Goal: Task Accomplishment & Management: Manage account settings

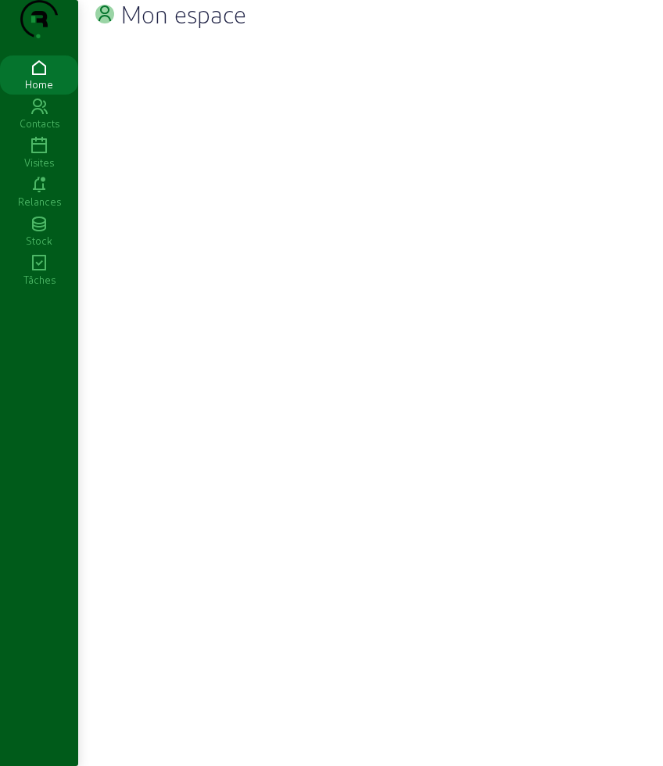
click at [38, 170] on div "Visites" at bounding box center [39, 162] width 78 height 14
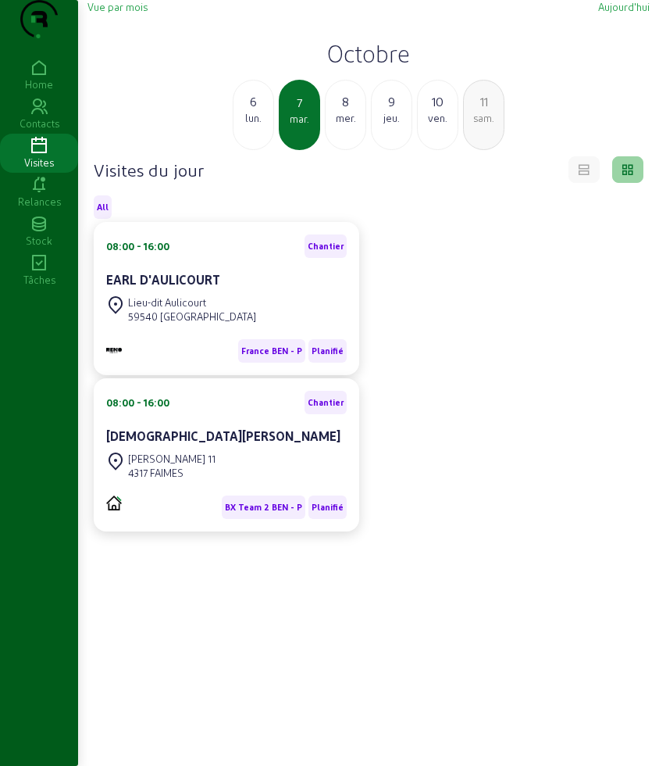
click at [363, 67] on h2 "Octobre" at bounding box center [369, 53] width 563 height 28
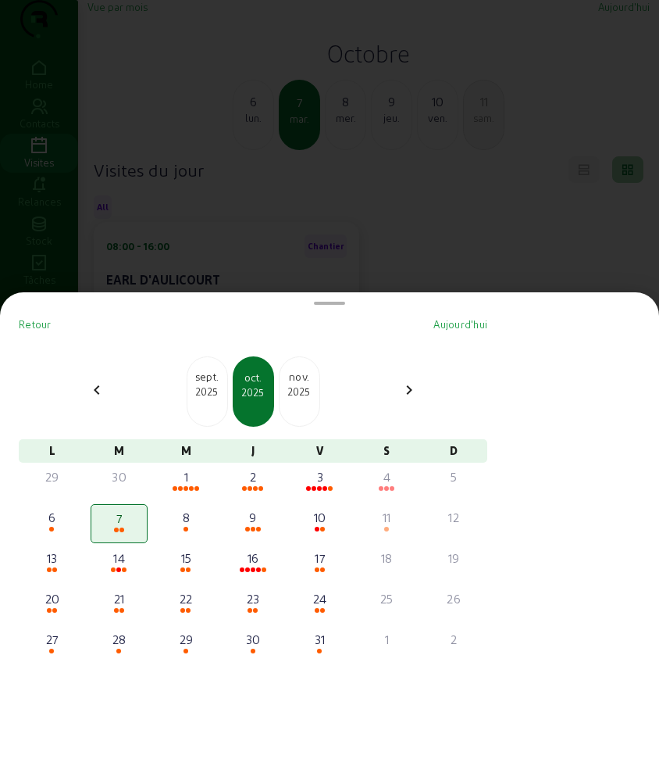
click at [292, 198] on div at bounding box center [329, 383] width 659 height 766
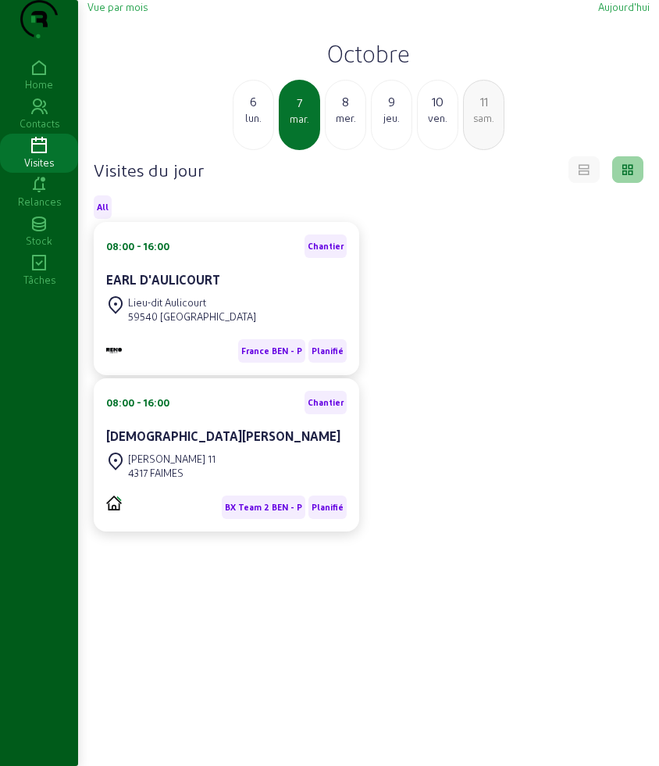
click at [351, 125] on div "mer." at bounding box center [346, 118] width 40 height 14
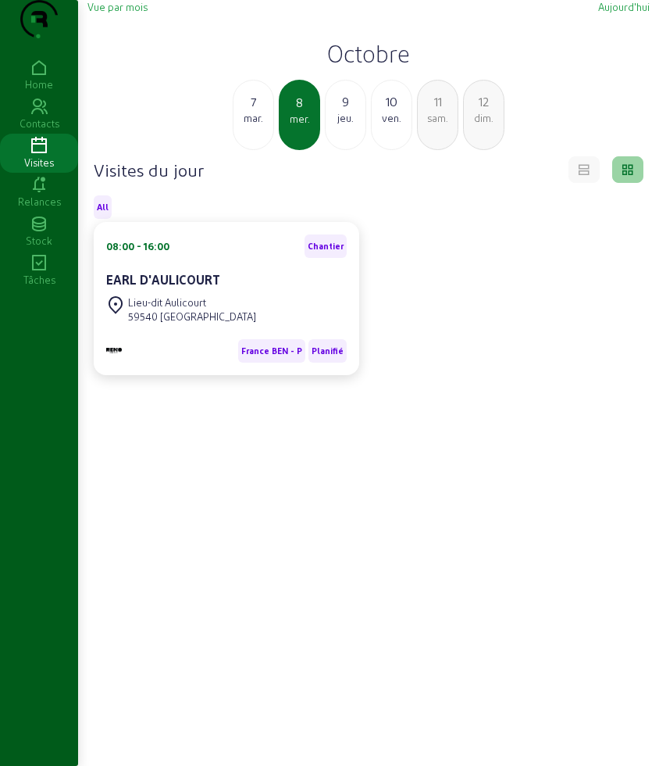
click at [341, 125] on div "jeu." at bounding box center [346, 118] width 40 height 14
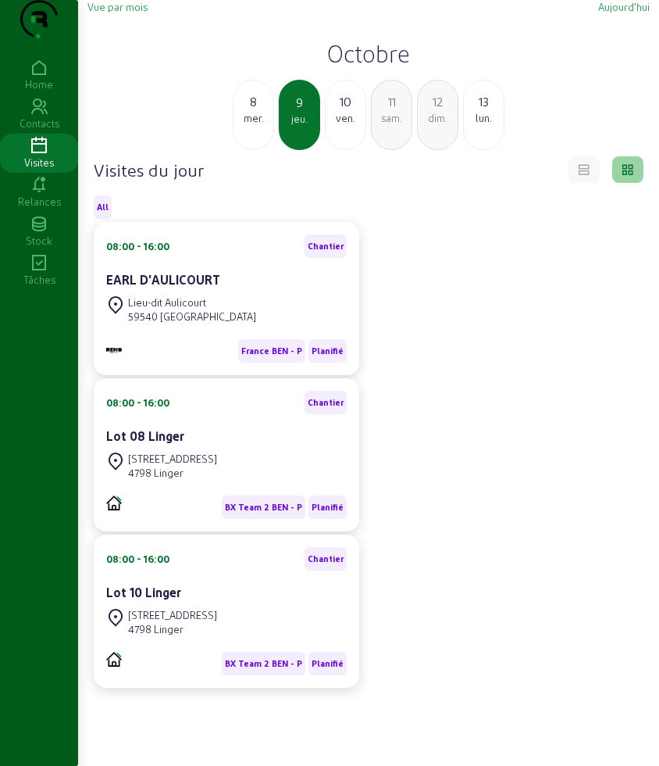
click at [341, 125] on div "ven." at bounding box center [346, 118] width 40 height 14
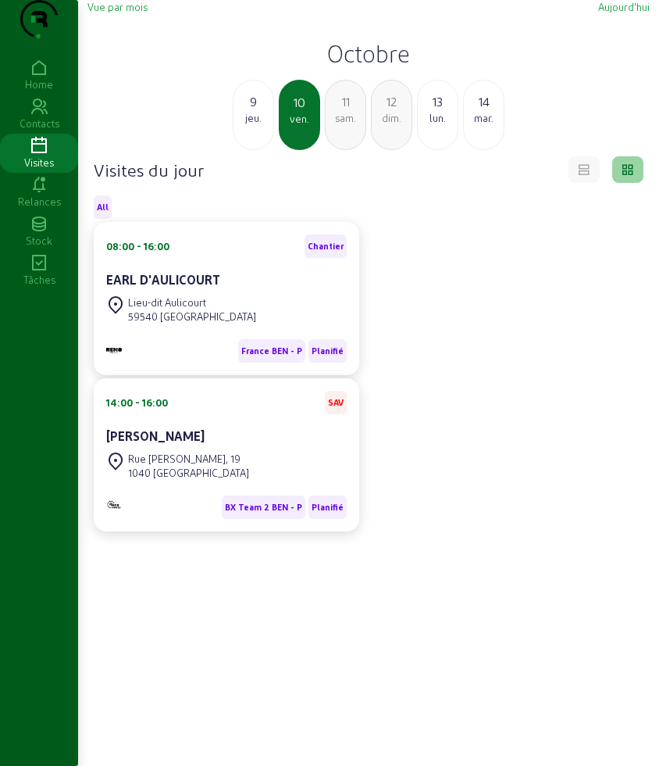
click at [348, 125] on div "sam." at bounding box center [346, 118] width 40 height 14
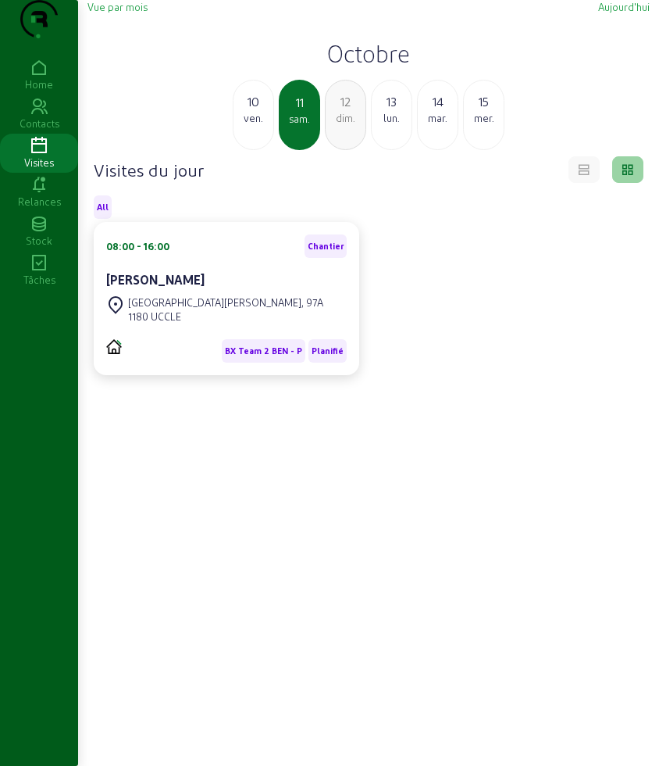
click at [379, 111] on div "13" at bounding box center [392, 101] width 40 height 19
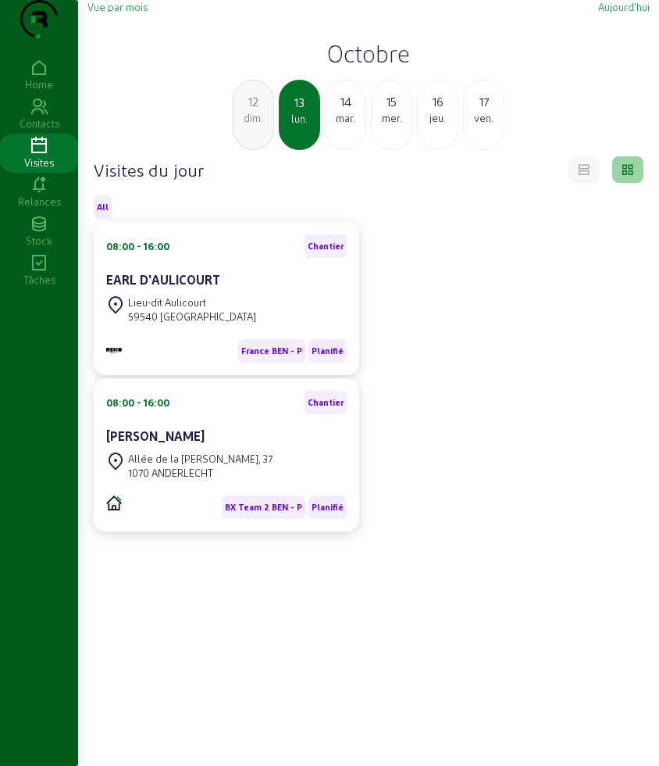
click at [398, 67] on h2 "Octobre" at bounding box center [369, 53] width 563 height 28
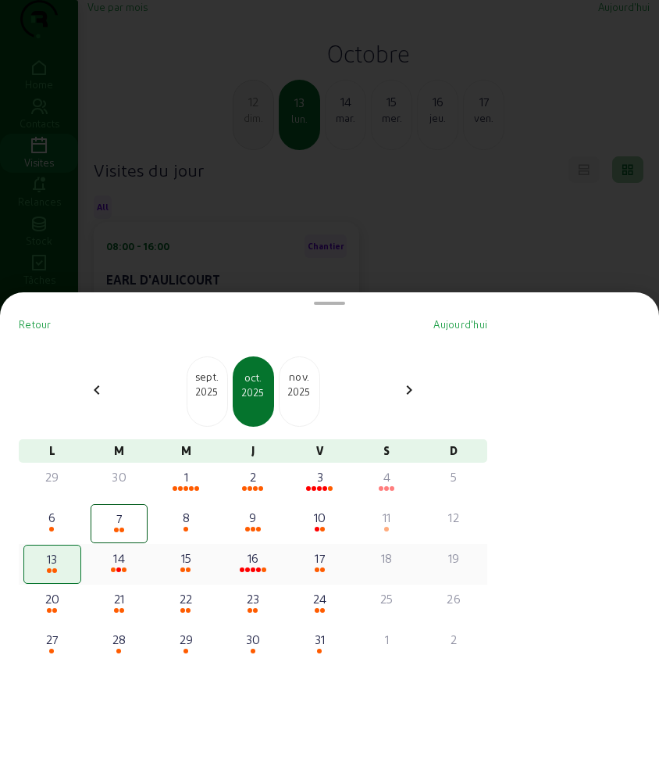
click at [262, 561] on div "16" at bounding box center [253, 557] width 55 height 19
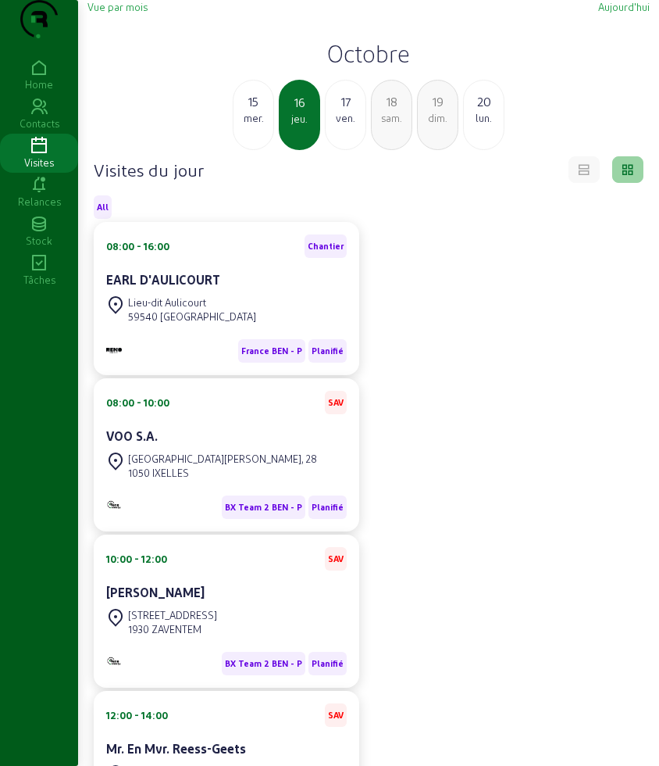
click at [352, 67] on h2 "Octobre" at bounding box center [369, 53] width 563 height 28
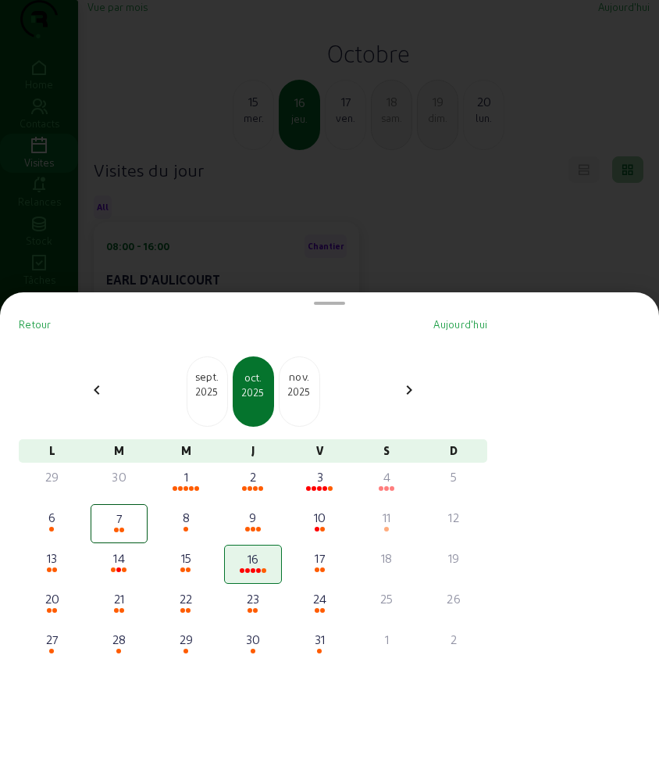
click at [530, 252] on div at bounding box center [329, 383] width 659 height 766
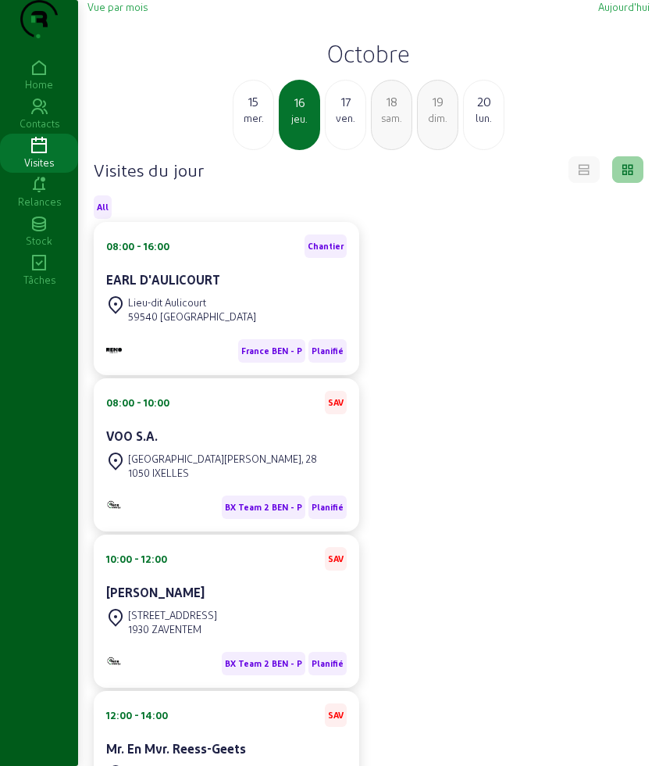
click at [359, 67] on h2 "Octobre" at bounding box center [369, 53] width 563 height 28
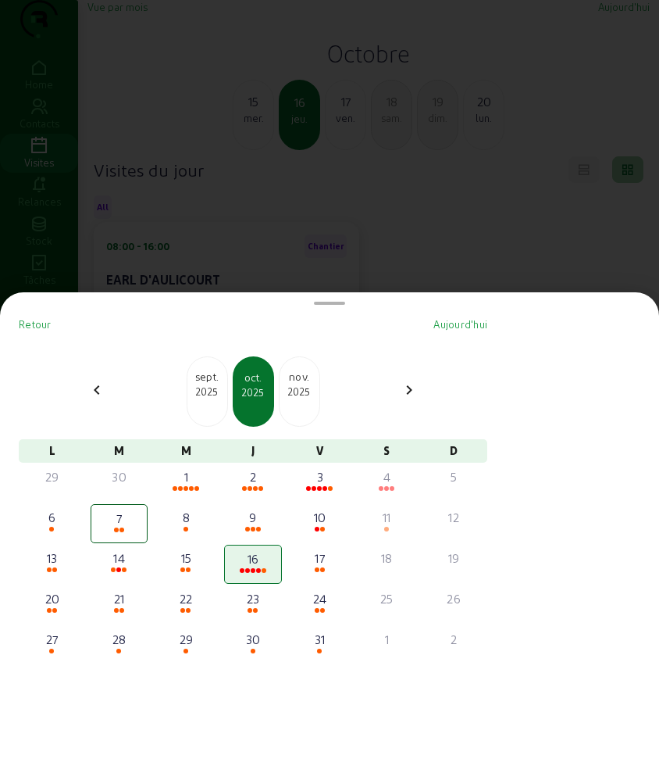
click at [317, 391] on div "2025" at bounding box center [300, 391] width 40 height 14
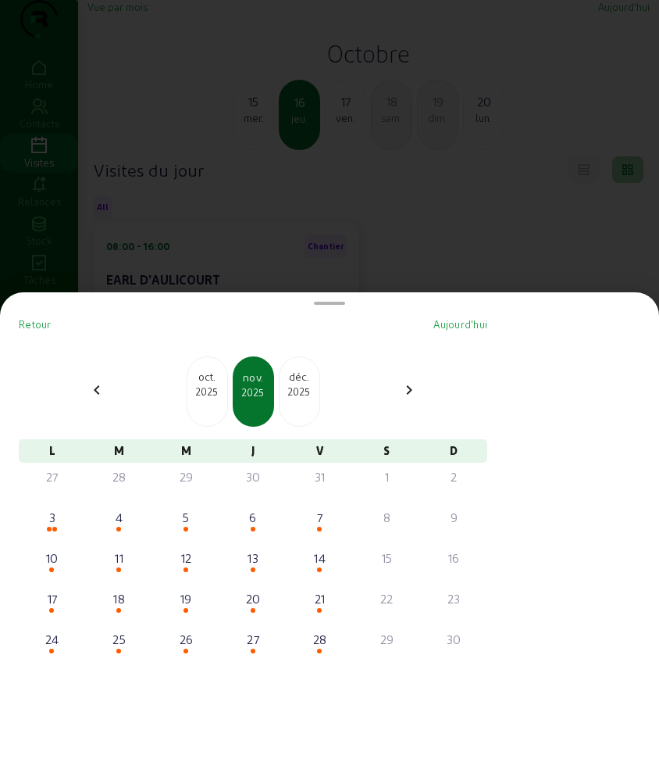
click at [317, 213] on div at bounding box center [329, 383] width 659 height 766
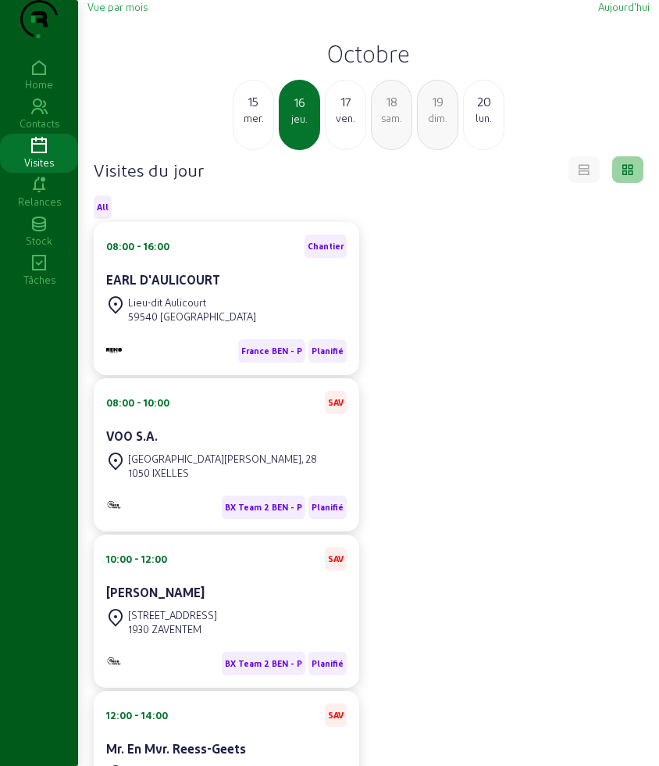
drag, startPoint x: 623, startPoint y: 4, endPoint x: 552, endPoint y: 13, distance: 71.6
click at [622, 4] on div "Vue par mois Aujourd'hui Octobre 15 mer. 16 jeu. 17 ven. 18 [PERSON_NAME]. 19 d…" at bounding box center [368, 528] width 581 height 1057
